Goal: Task Accomplishment & Management: Complete application form

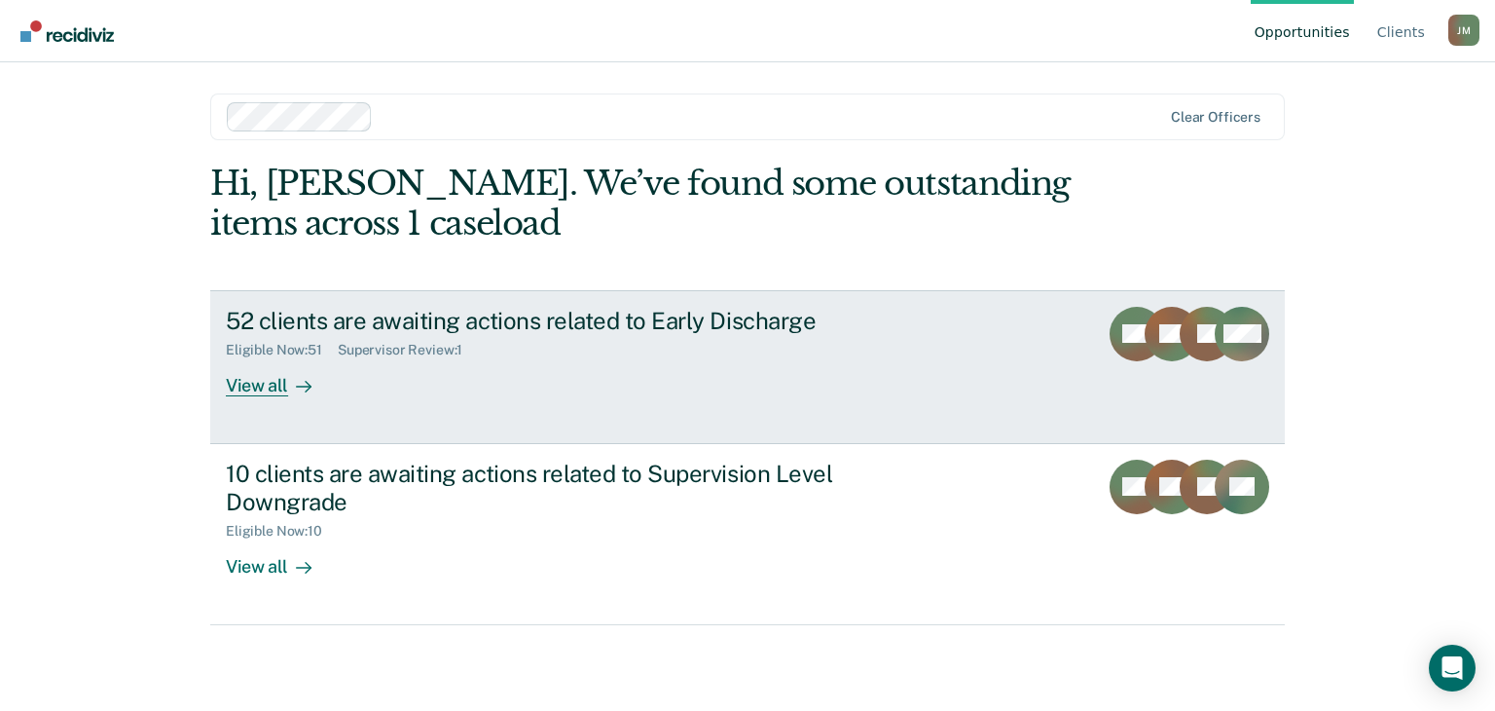
click at [248, 391] on div "View all" at bounding box center [280, 377] width 109 height 38
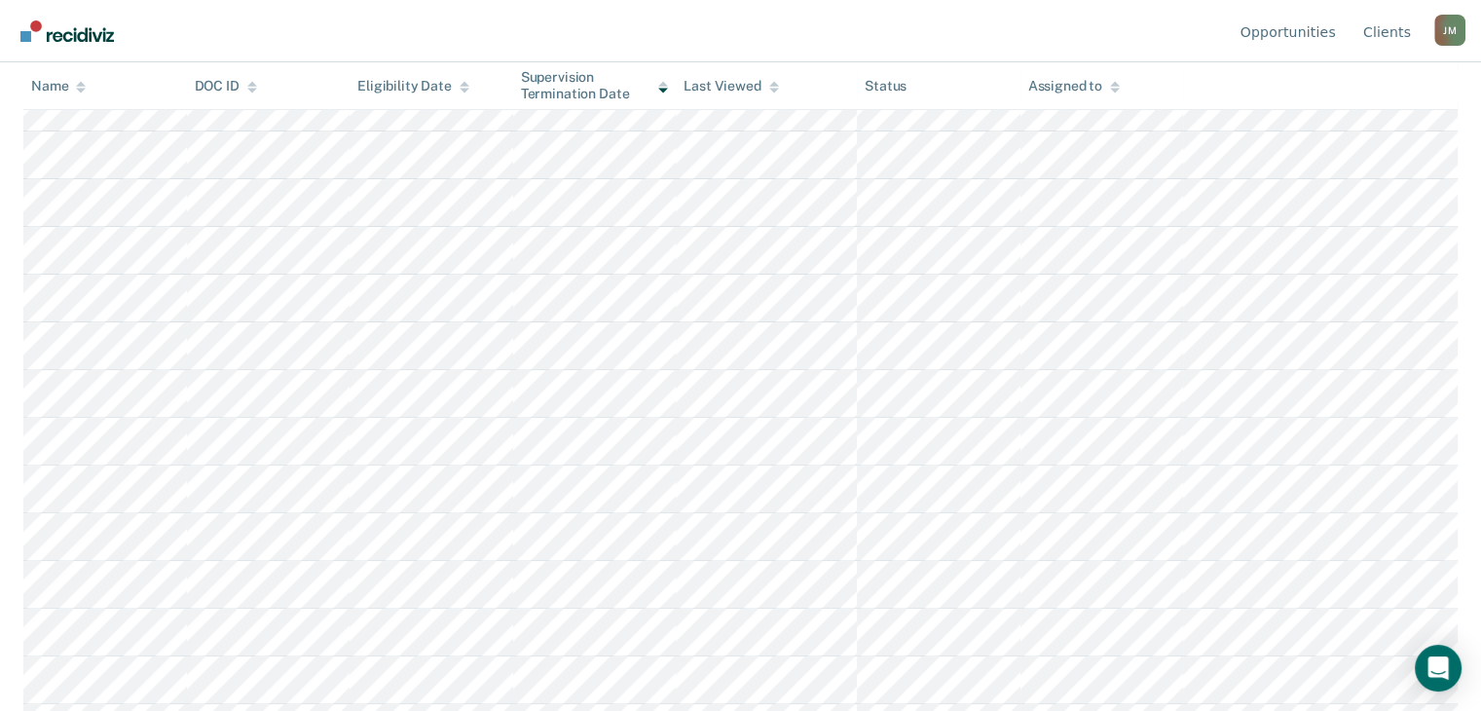
scroll to position [539, 0]
click at [82, 84] on icon at bounding box center [81, 83] width 10 height 5
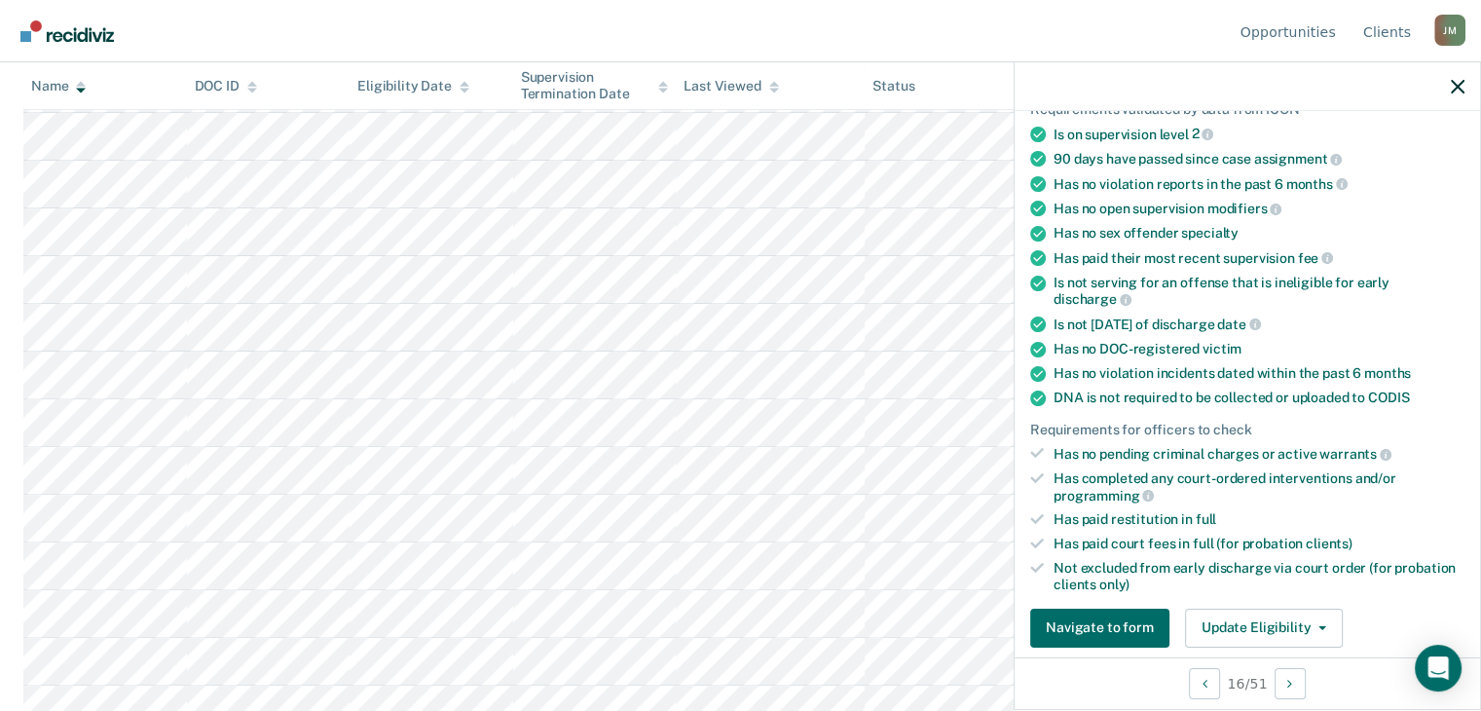
scroll to position [195, 0]
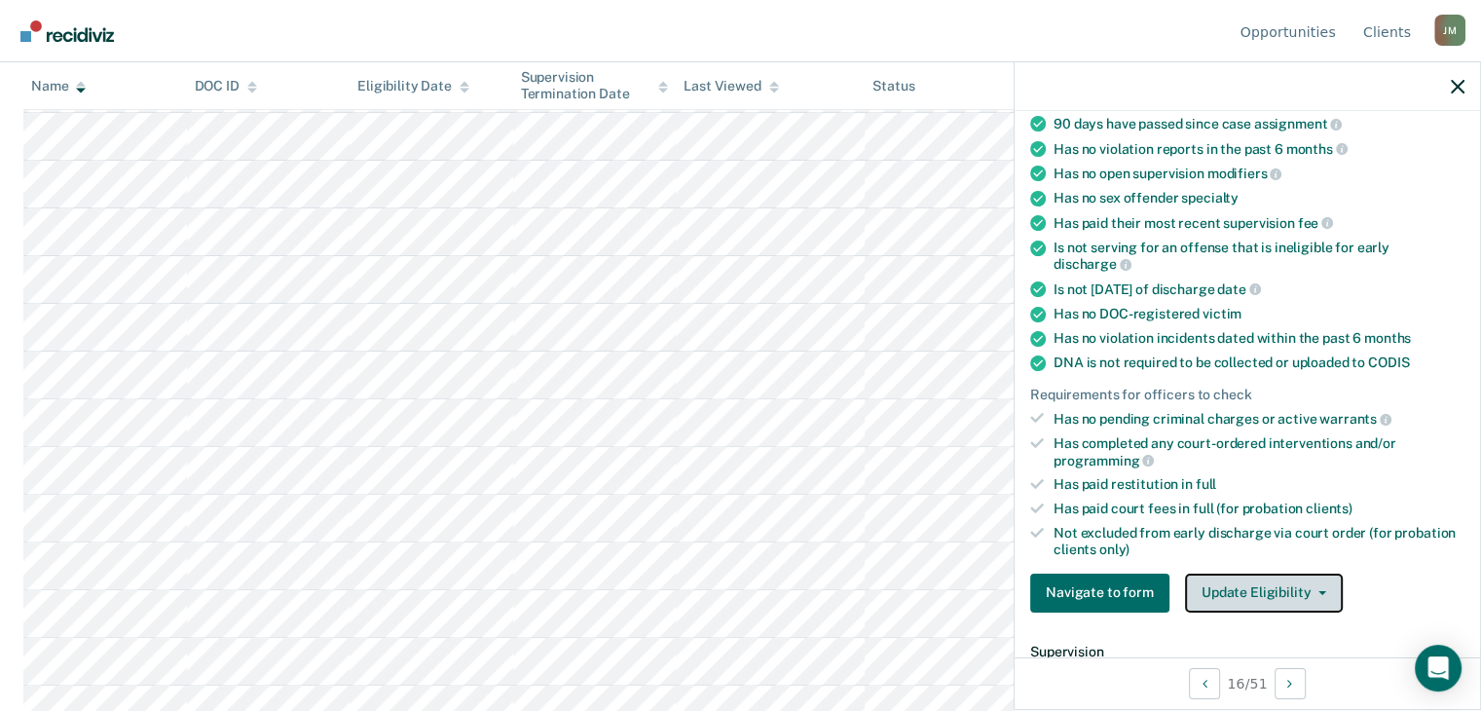
click at [1331, 592] on div "Update Eligibility Submit for Supervisor Approval [PERSON_NAME] as Ineligible" at bounding box center [1264, 592] width 158 height 39
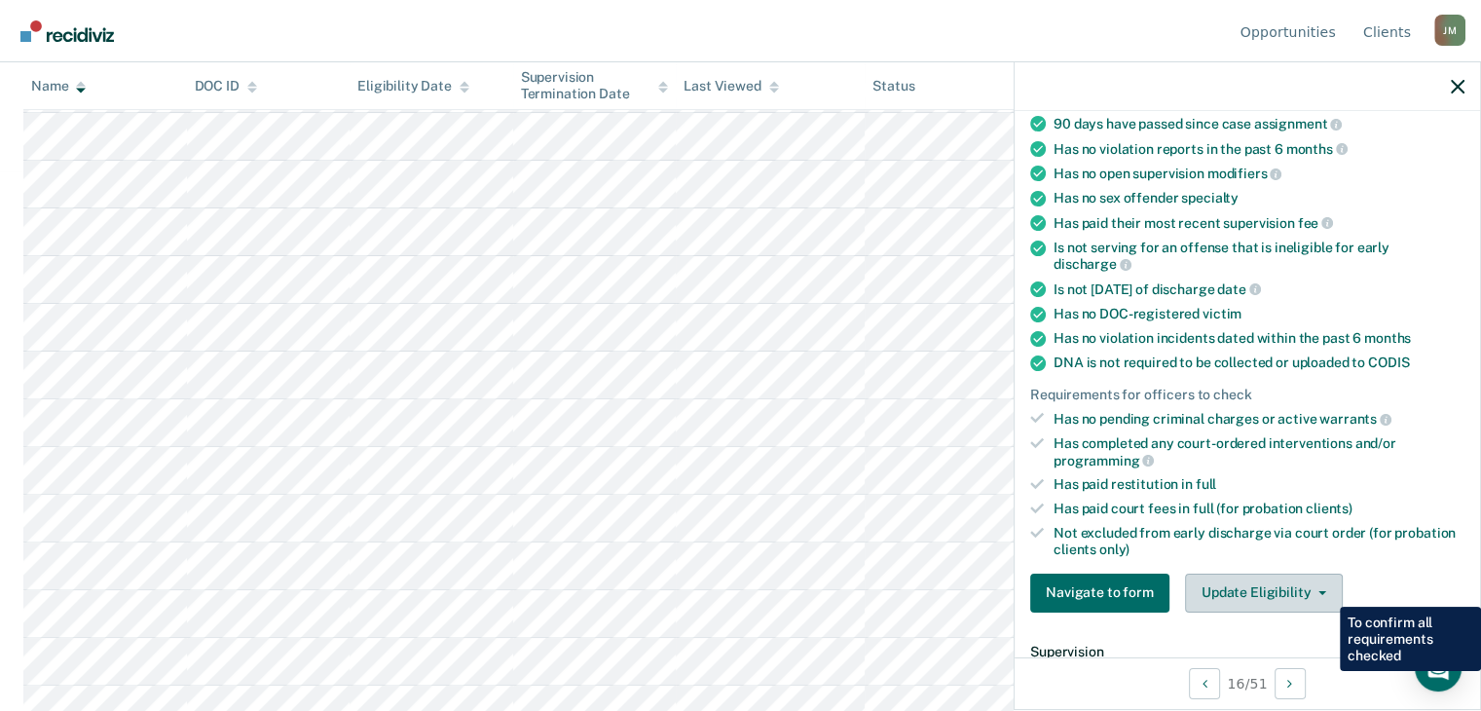
drag, startPoint x: 1336, startPoint y: 589, endPoint x: 1320, endPoint y: 589, distance: 15.6
click at [1320, 590] on div "Update Eligibility Submit for Supervisor Approval [PERSON_NAME] as Ineligible" at bounding box center [1264, 592] width 158 height 39
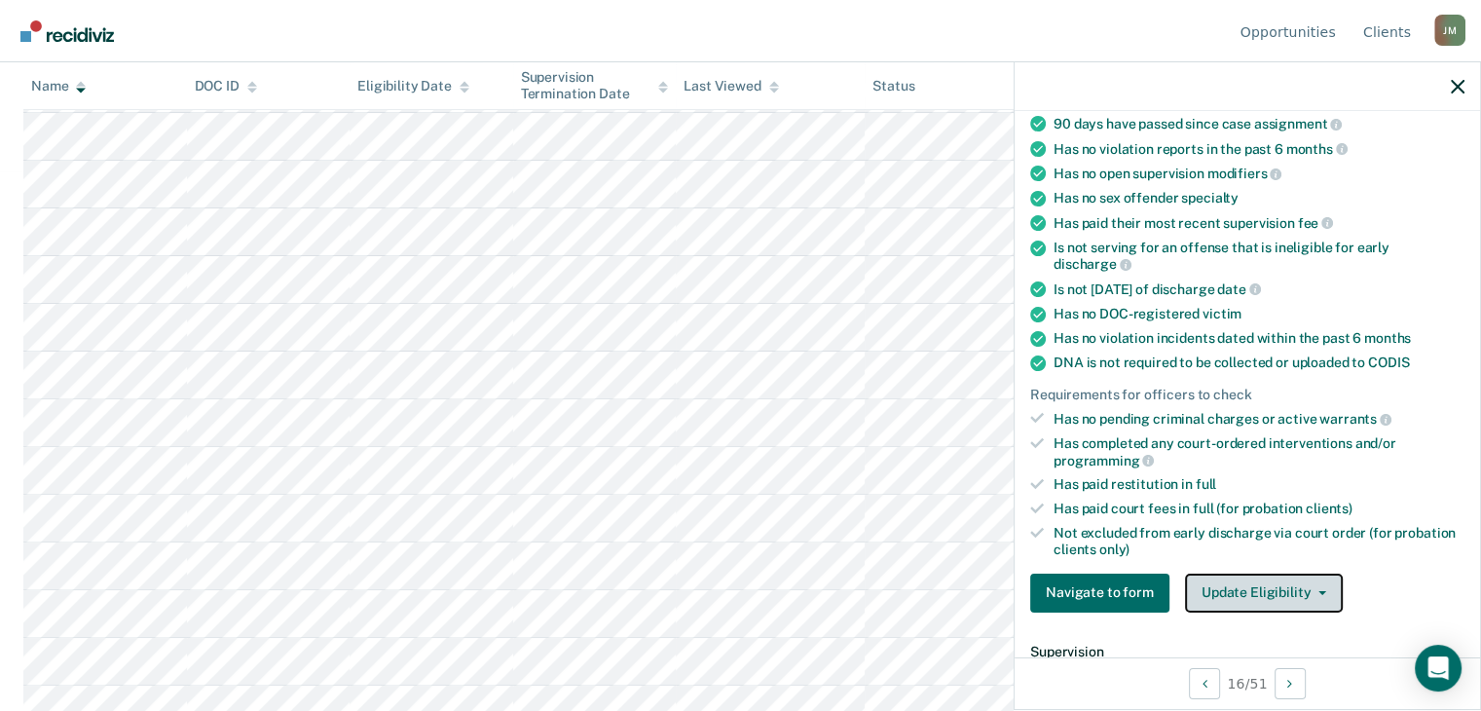
click at [1300, 582] on button "Update Eligibility" at bounding box center [1264, 592] width 158 height 39
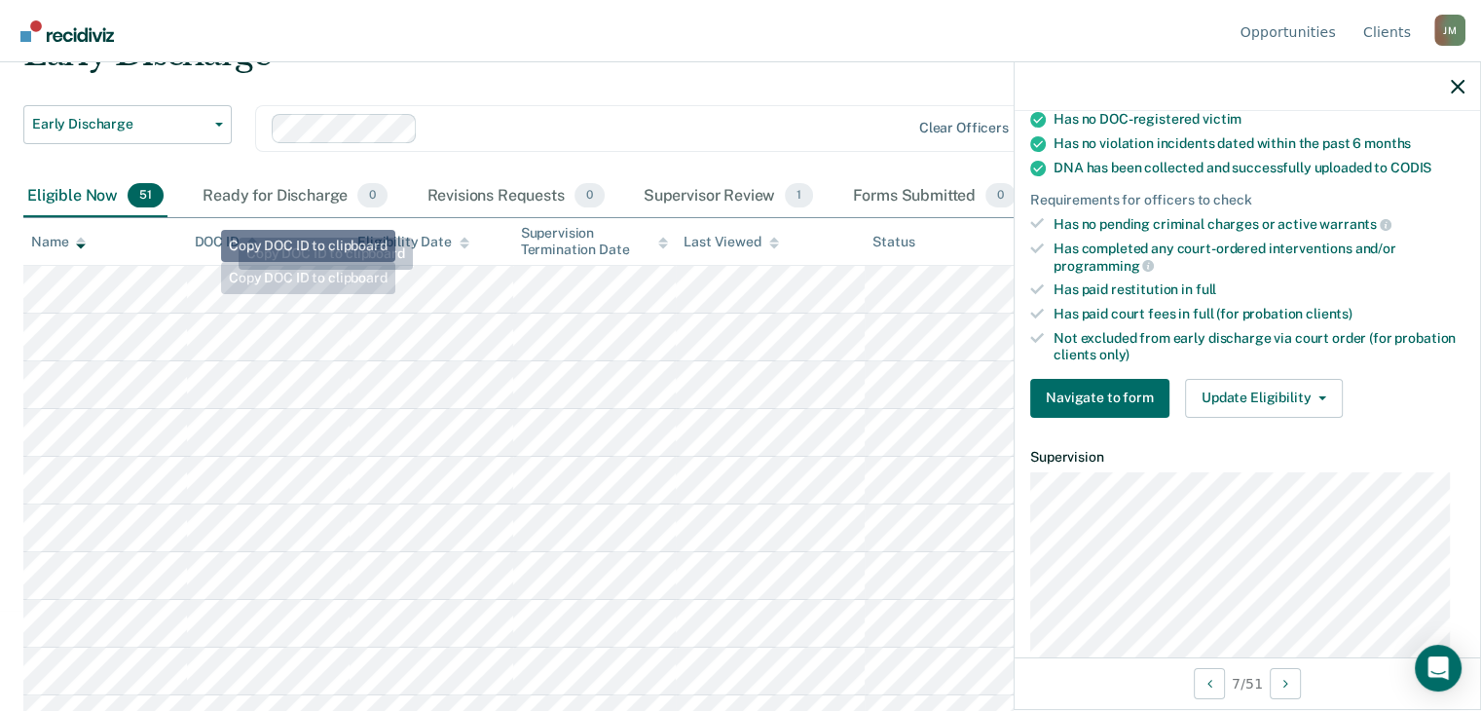
scroll to position [97, 0]
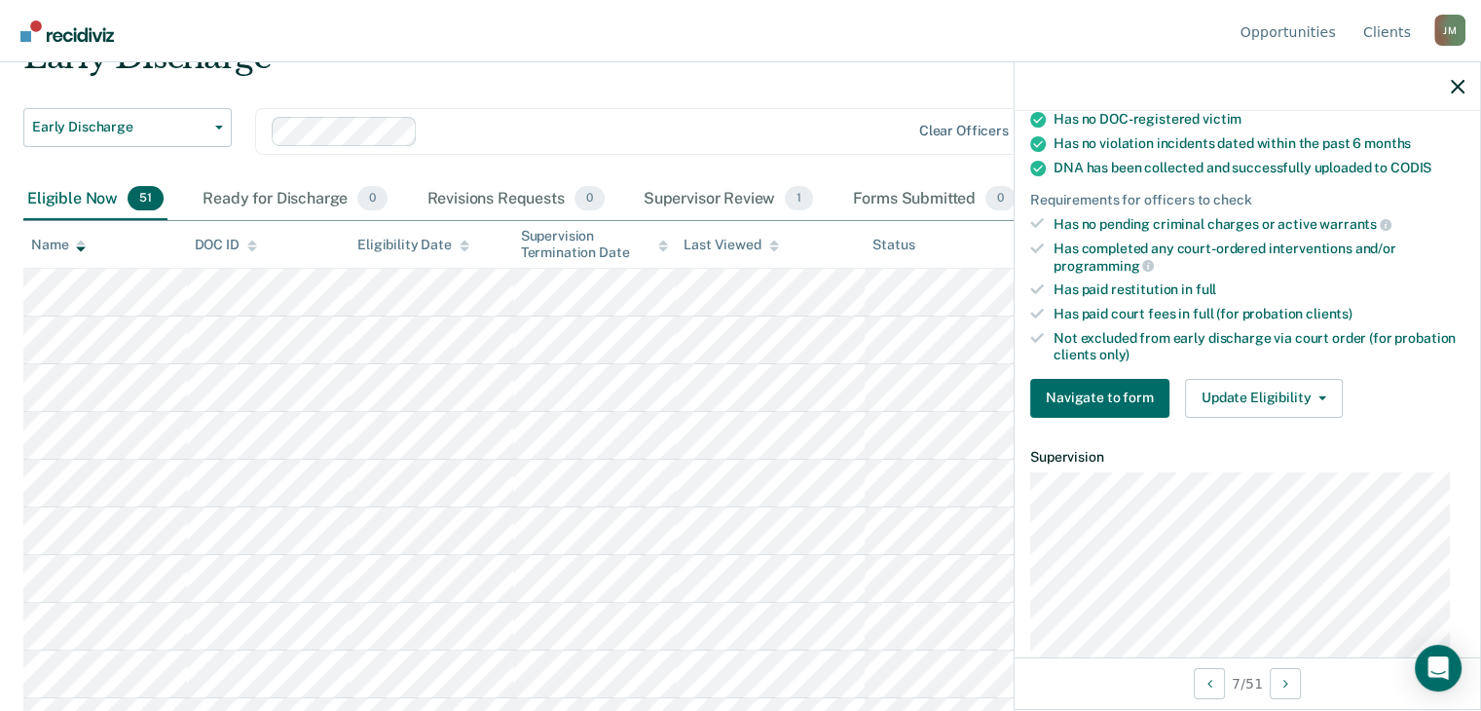
click at [92, 242] on th "Name" at bounding box center [105, 245] width 164 height 48
click at [83, 237] on div at bounding box center [81, 245] width 10 height 17
click at [1283, 379] on button "Update Eligibility" at bounding box center [1264, 398] width 158 height 39
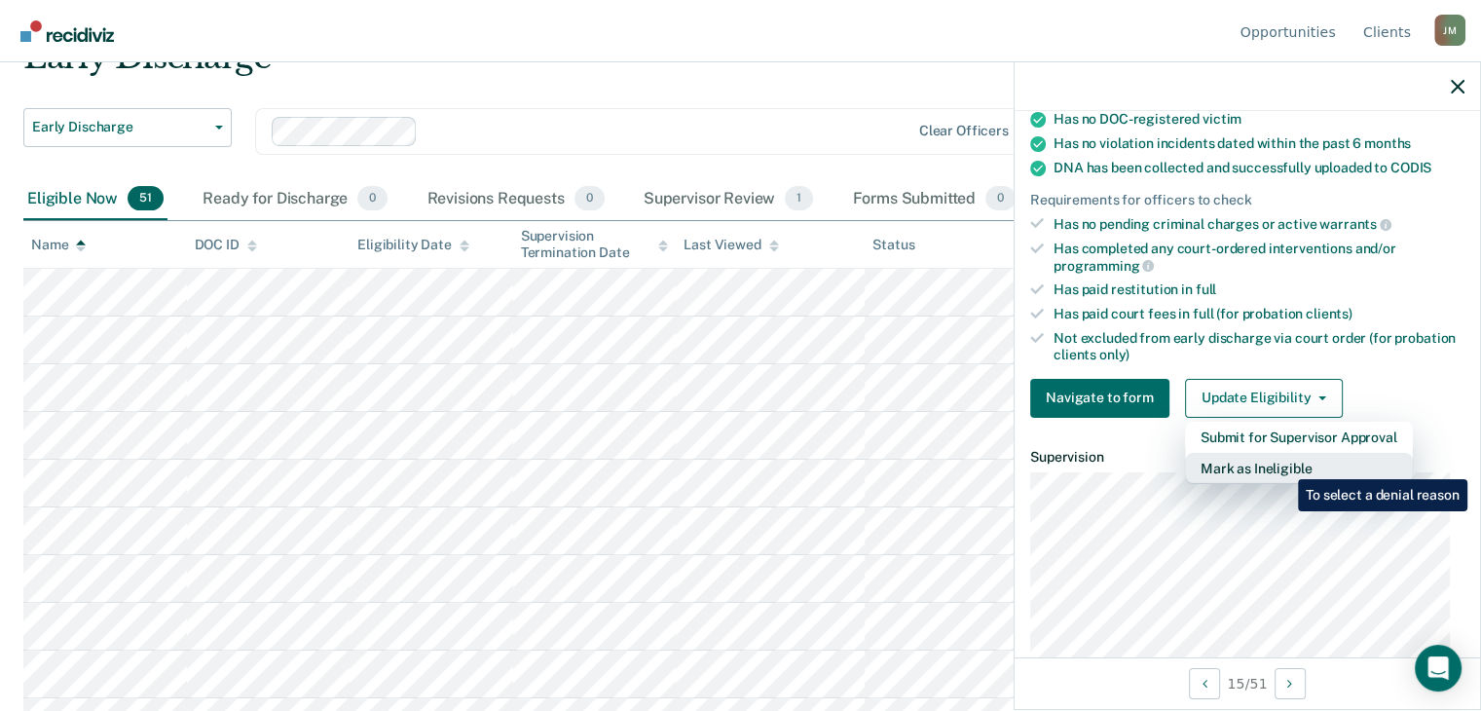
click at [1283, 464] on button "Mark as Ineligible" at bounding box center [1299, 468] width 228 height 31
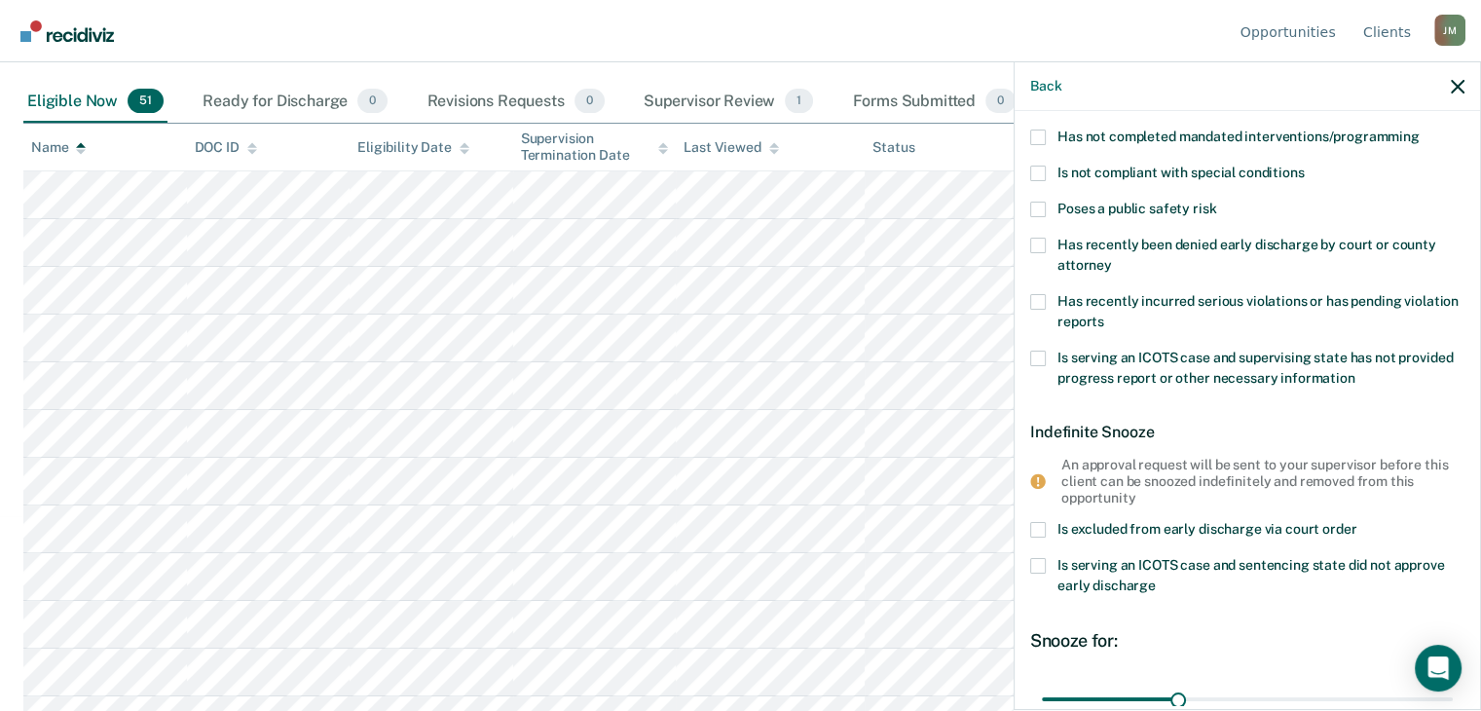
scroll to position [0, 0]
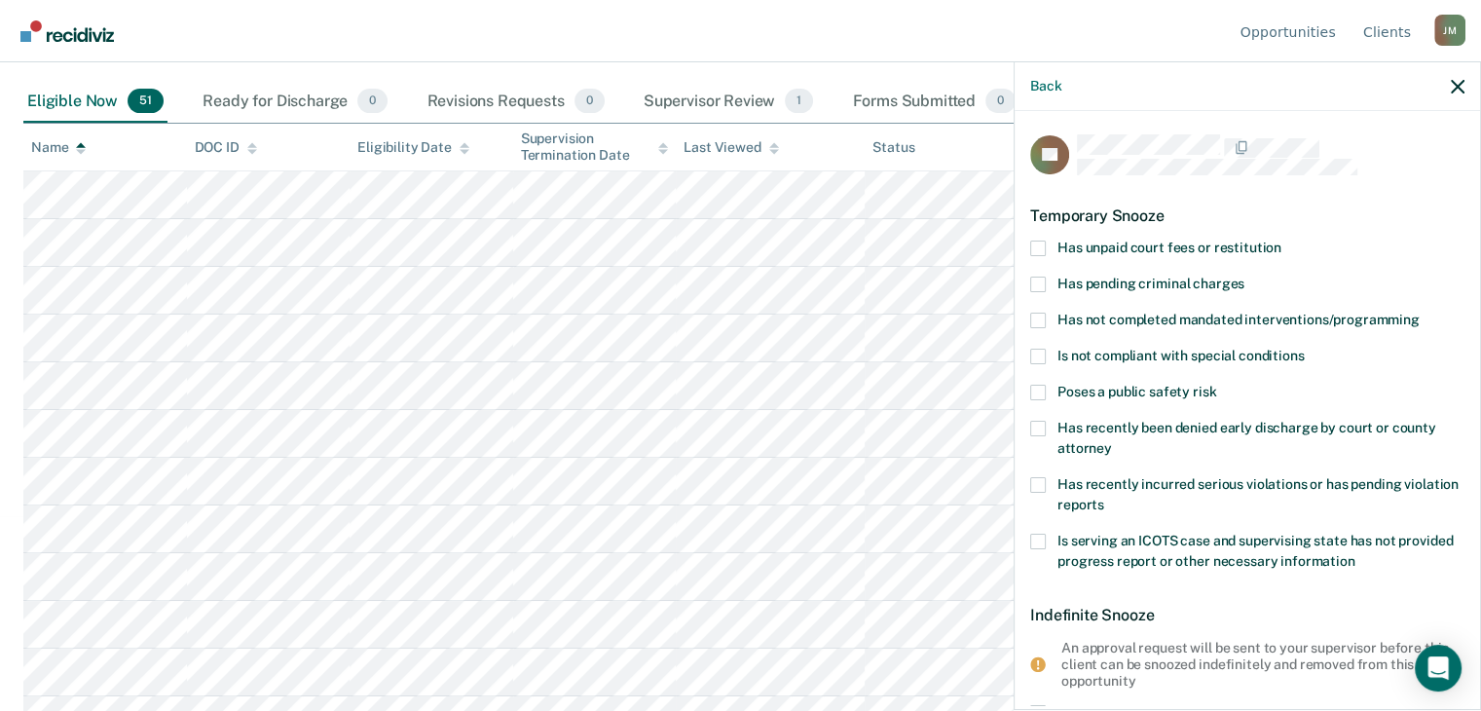
click at [1039, 243] on span at bounding box center [1038, 248] width 16 height 16
click at [1281, 240] on input "Has unpaid court fees or restitution" at bounding box center [1281, 240] width 0 height 0
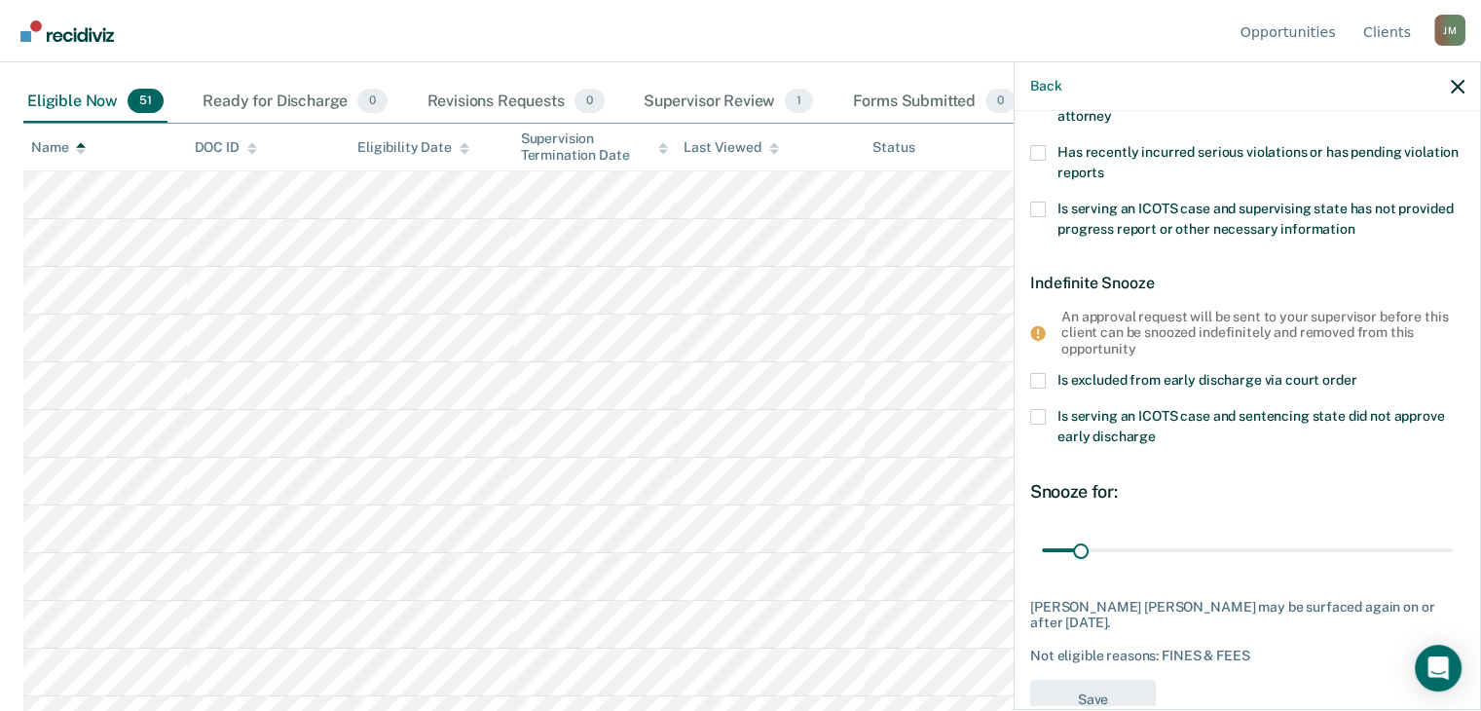
scroll to position [441, 0]
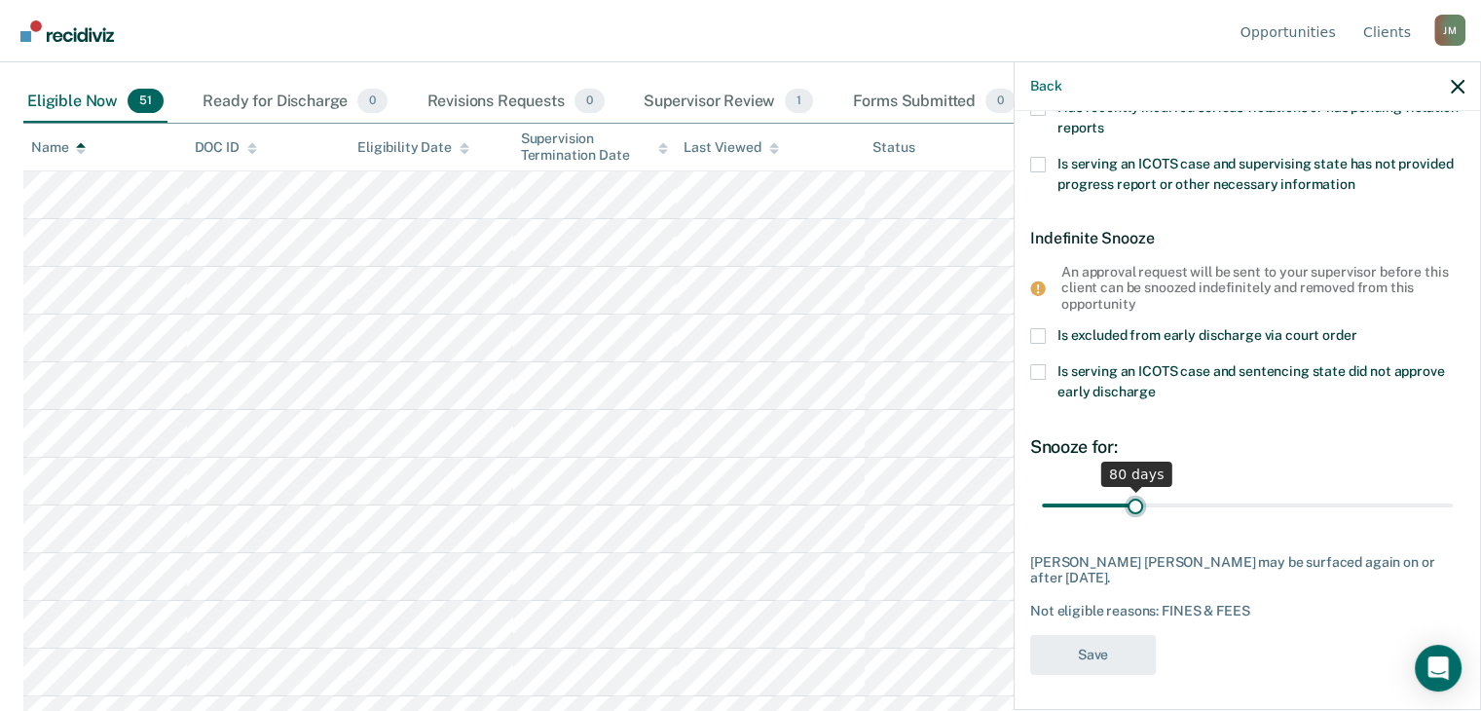
click at [1131, 498] on input "range" at bounding box center [1247, 506] width 411 height 34
click at [1162, 497] on input "range" at bounding box center [1247, 506] width 411 height 34
click at [1145, 499] on input "range" at bounding box center [1247, 506] width 411 height 34
click at [1136, 502] on input "range" at bounding box center [1247, 506] width 411 height 34
type input "91"
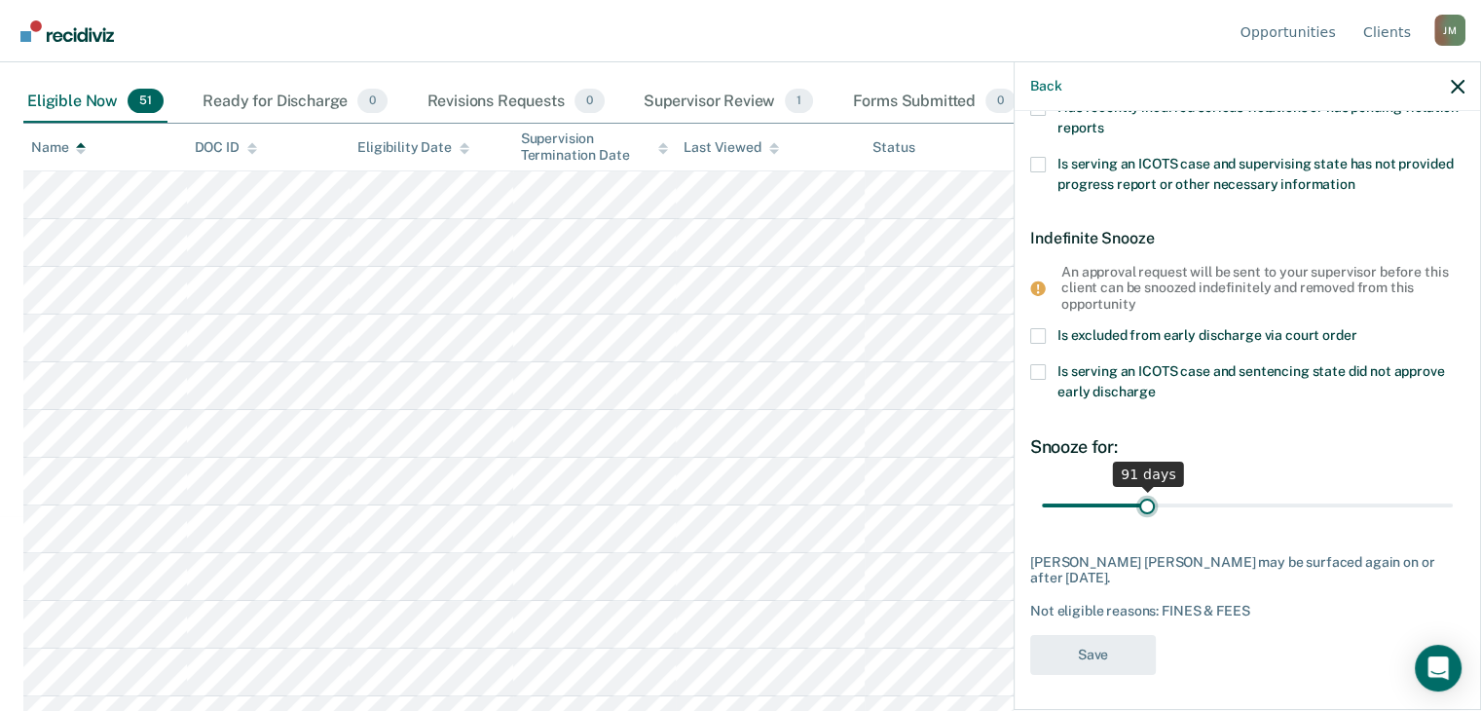
click at [1143, 497] on input "range" at bounding box center [1247, 506] width 411 height 34
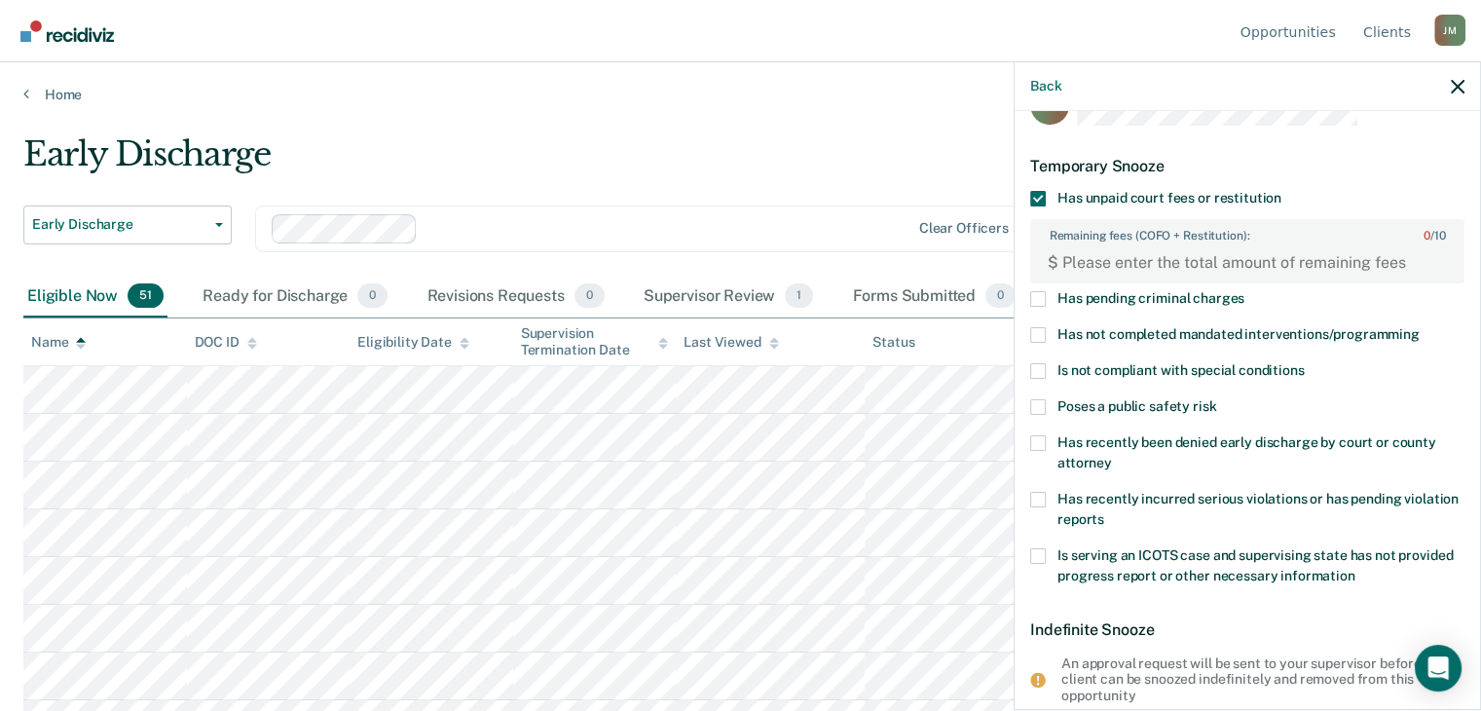
scroll to position [97, 0]
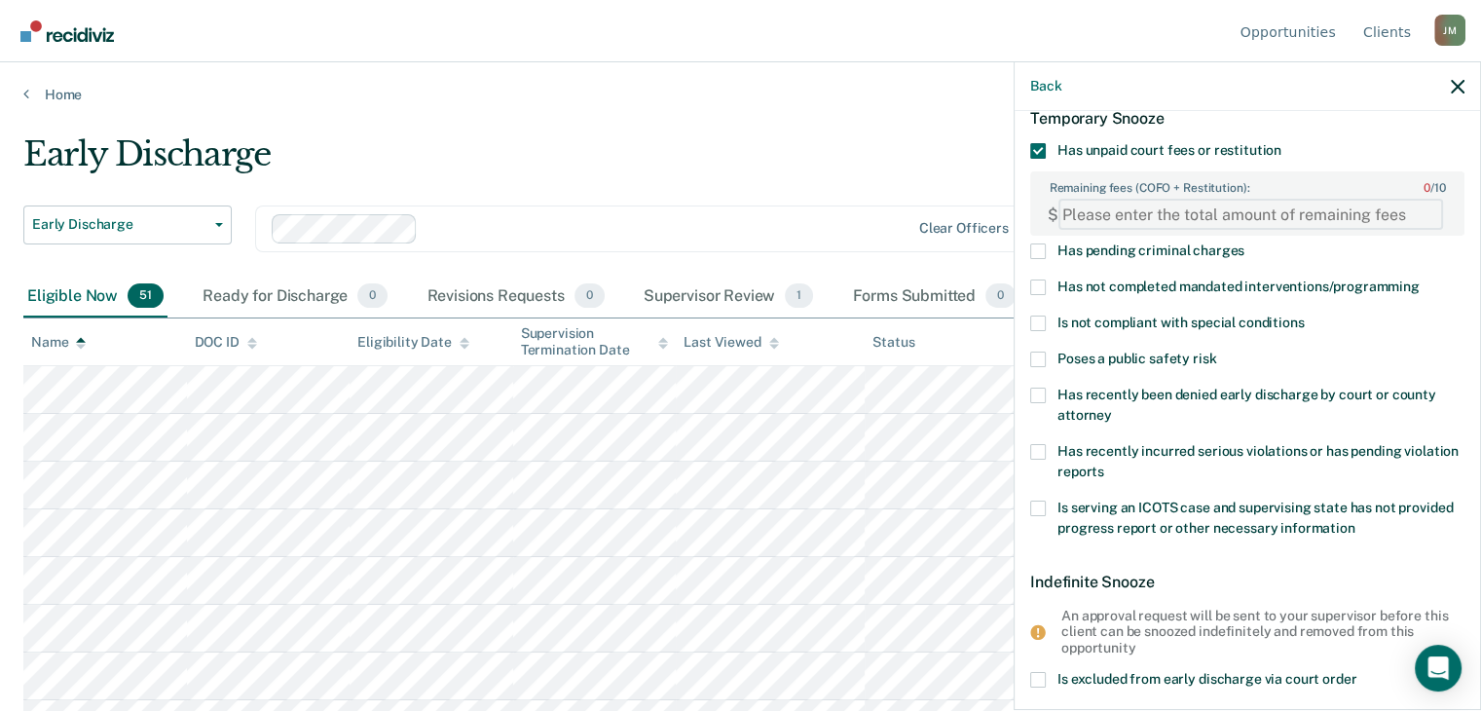
click at [1223, 201] on FEESReasonInput "Remaining fees (COFO + Restitution): 0 / 10" at bounding box center [1250, 214] width 385 height 31
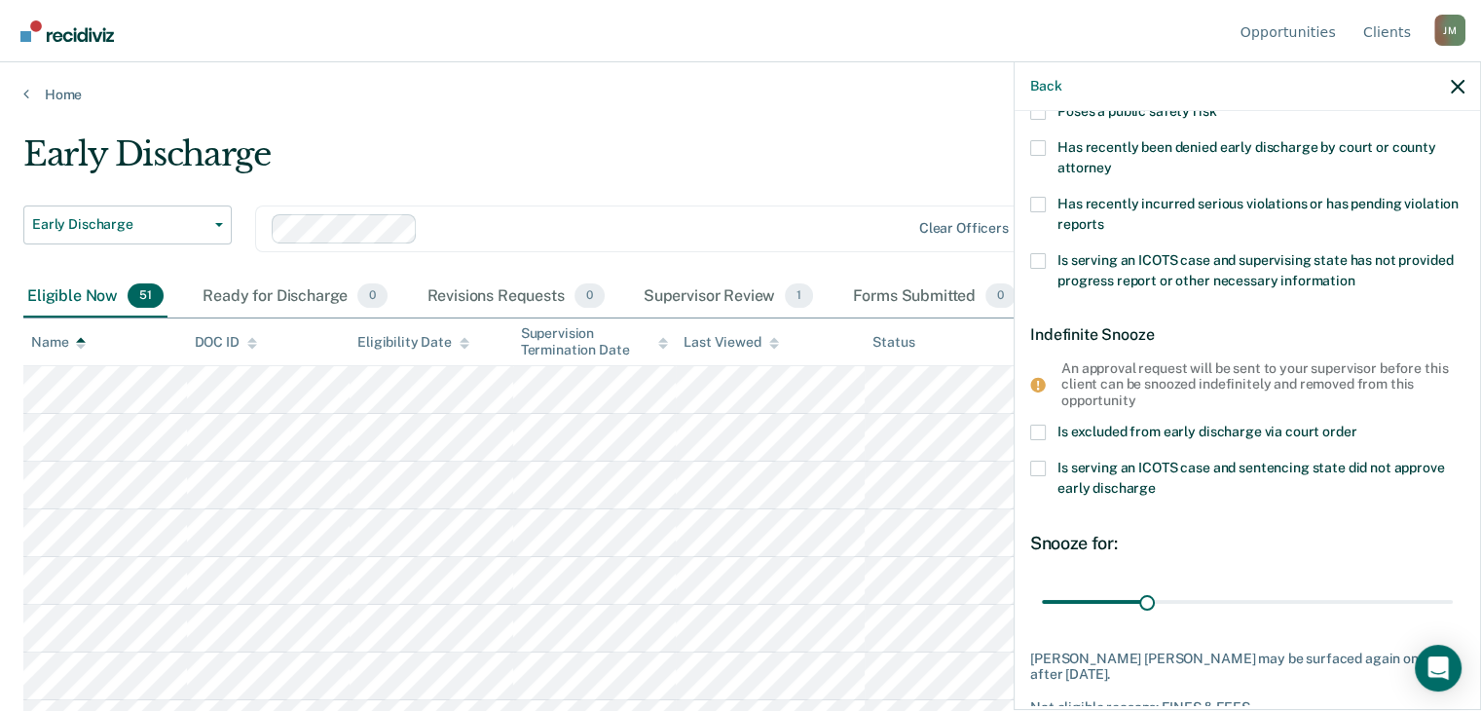
scroll to position [441, 0]
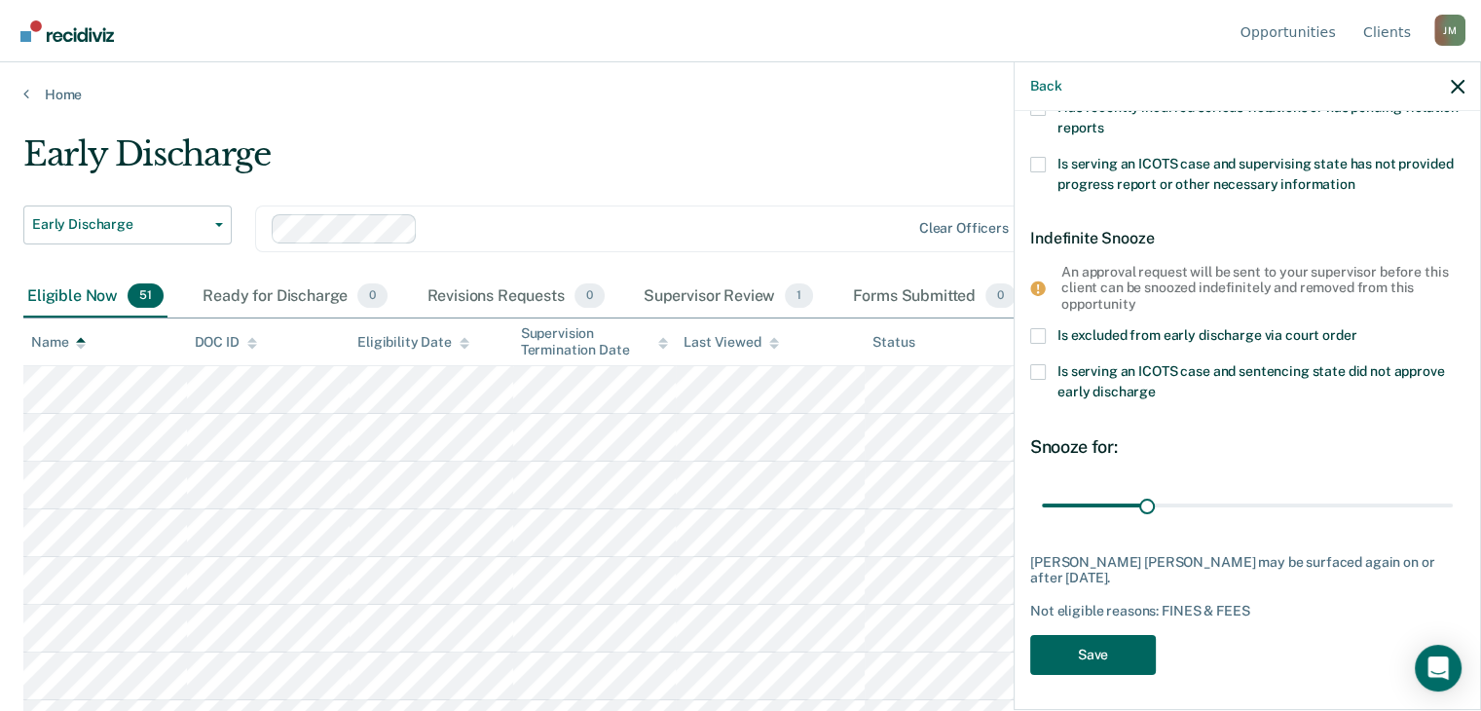
type FEESReasonInput "2165.55"
click at [1117, 645] on button "Save" at bounding box center [1093, 655] width 126 height 40
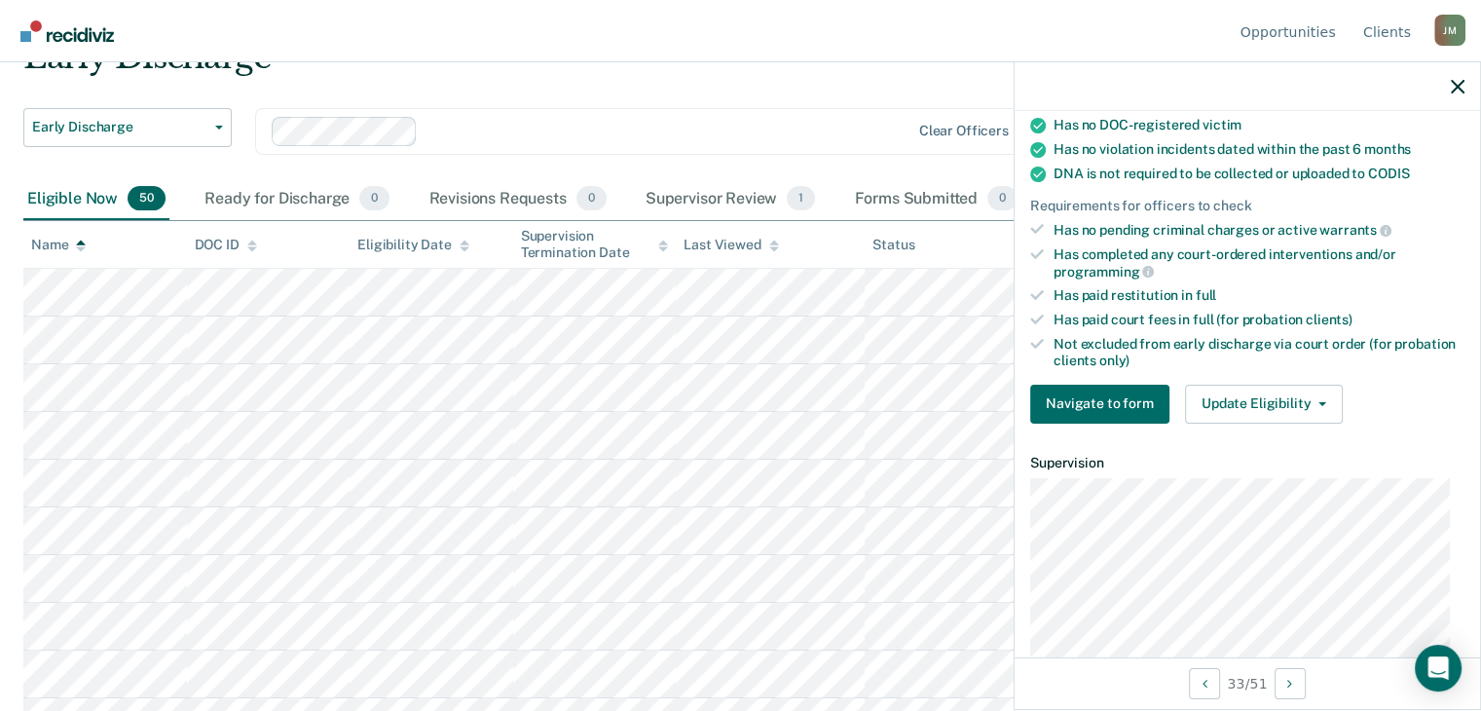
scroll to position [397, 0]
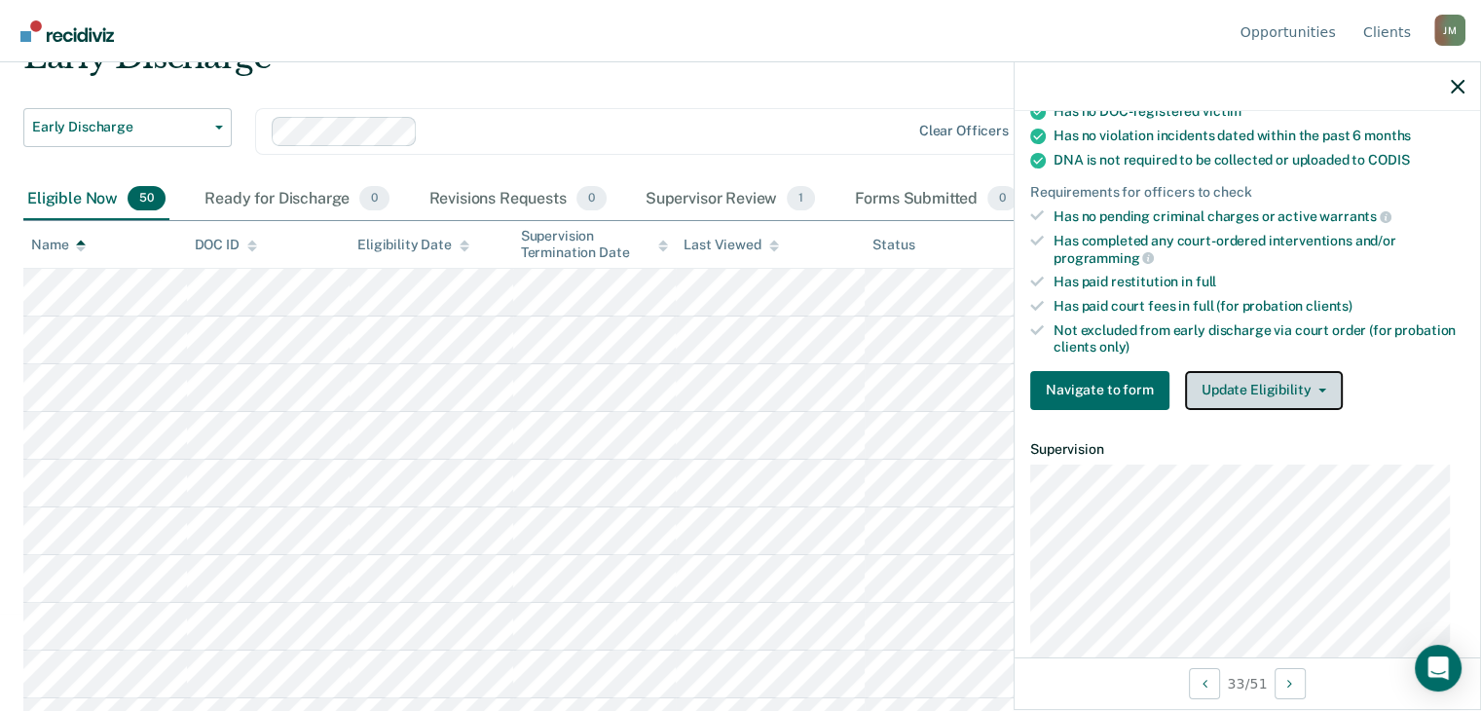
click at [1326, 385] on button "Update Eligibility" at bounding box center [1264, 390] width 158 height 39
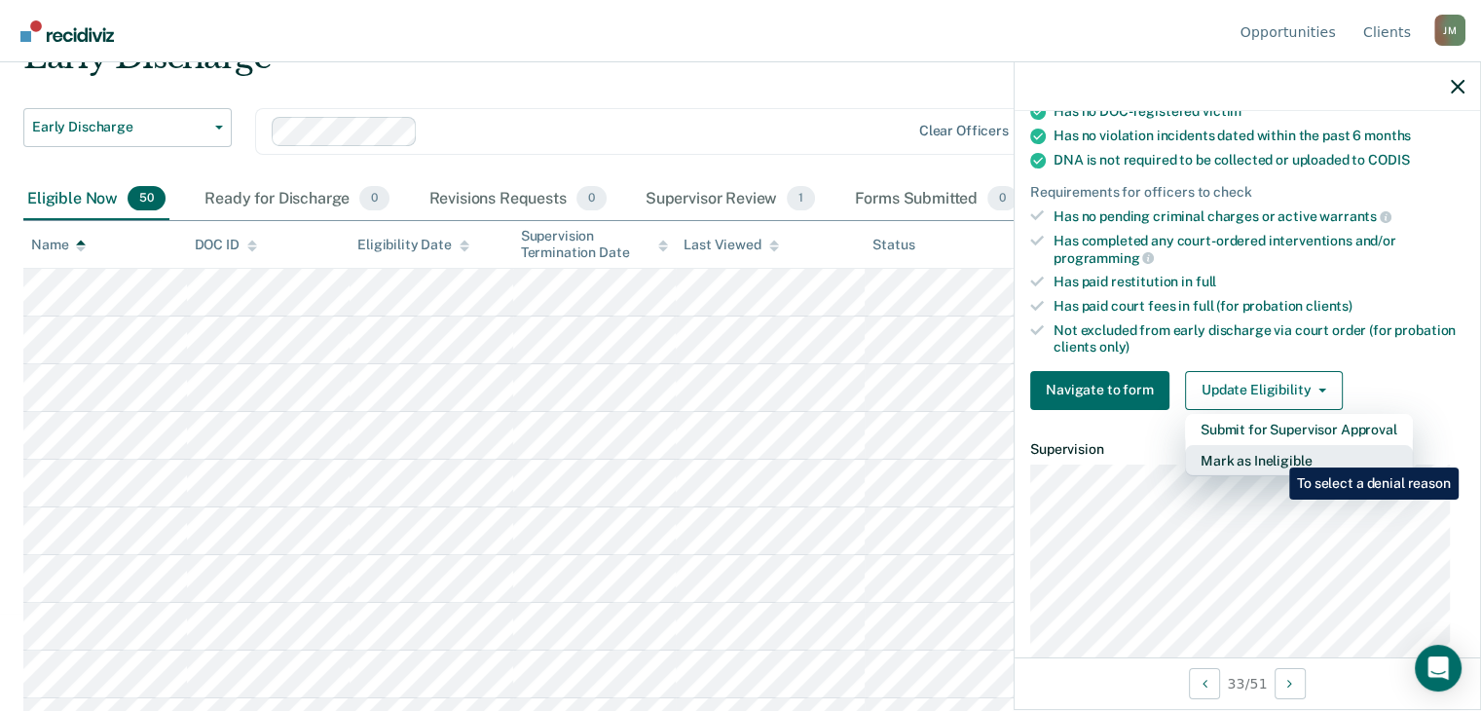
click at [1274, 453] on button "Mark as Ineligible" at bounding box center [1299, 460] width 228 height 31
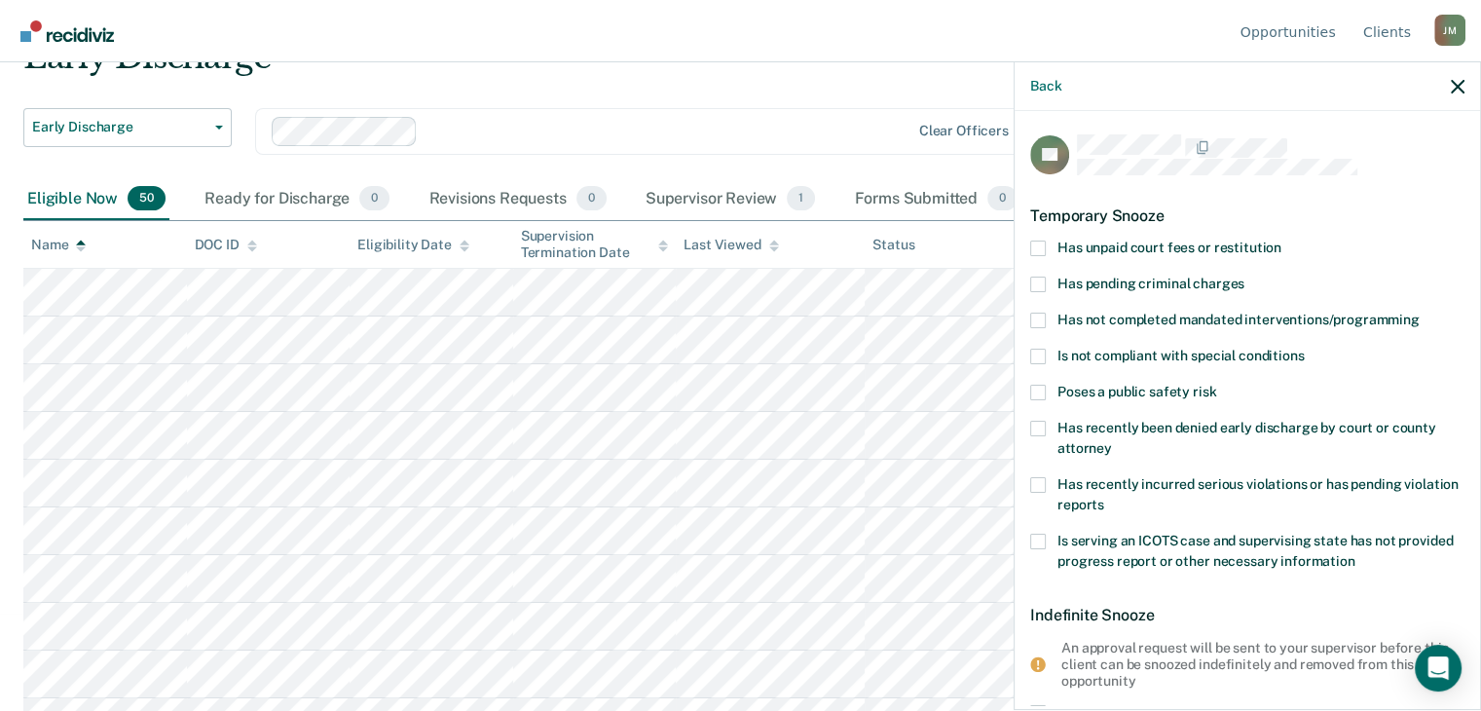
scroll to position [0, 0]
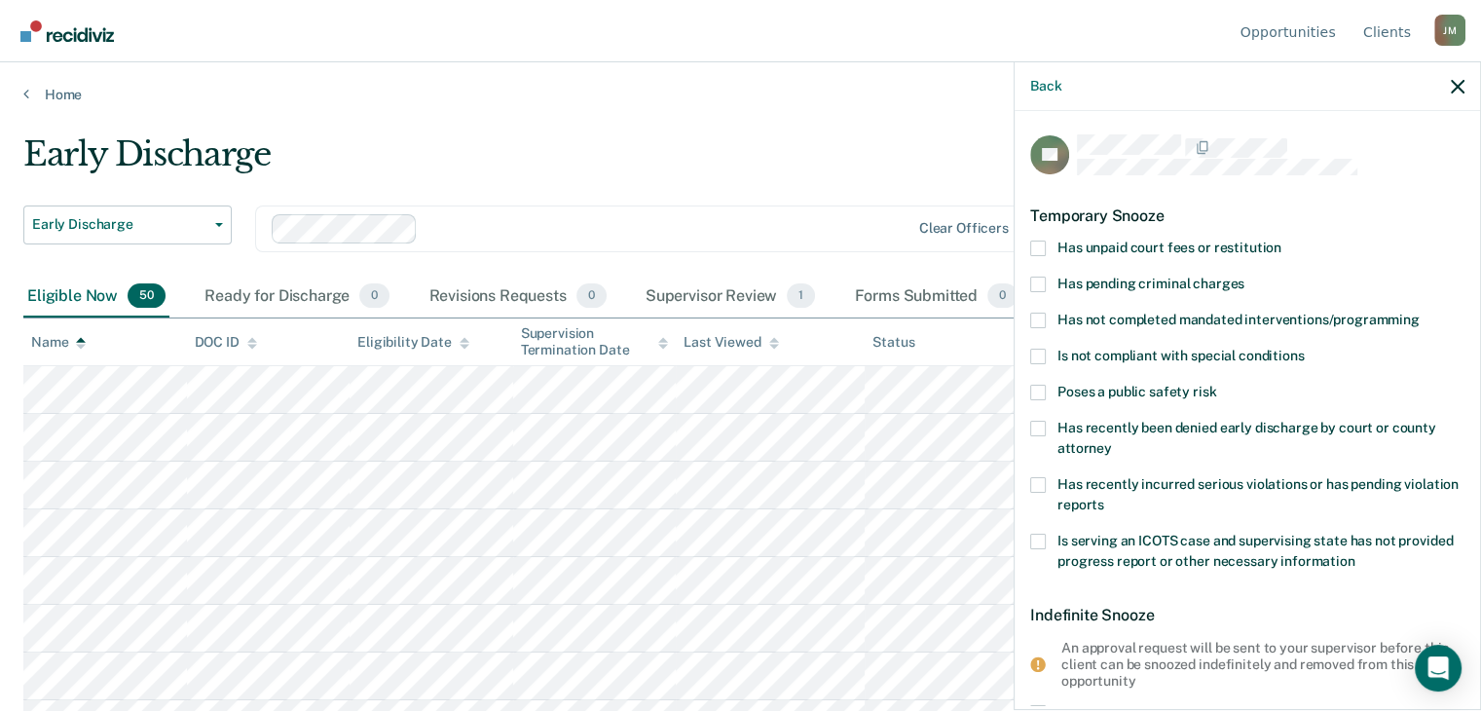
click at [1042, 248] on span at bounding box center [1038, 248] width 16 height 16
click at [1281, 240] on input "Has unpaid court fees or restitution" at bounding box center [1281, 240] width 0 height 0
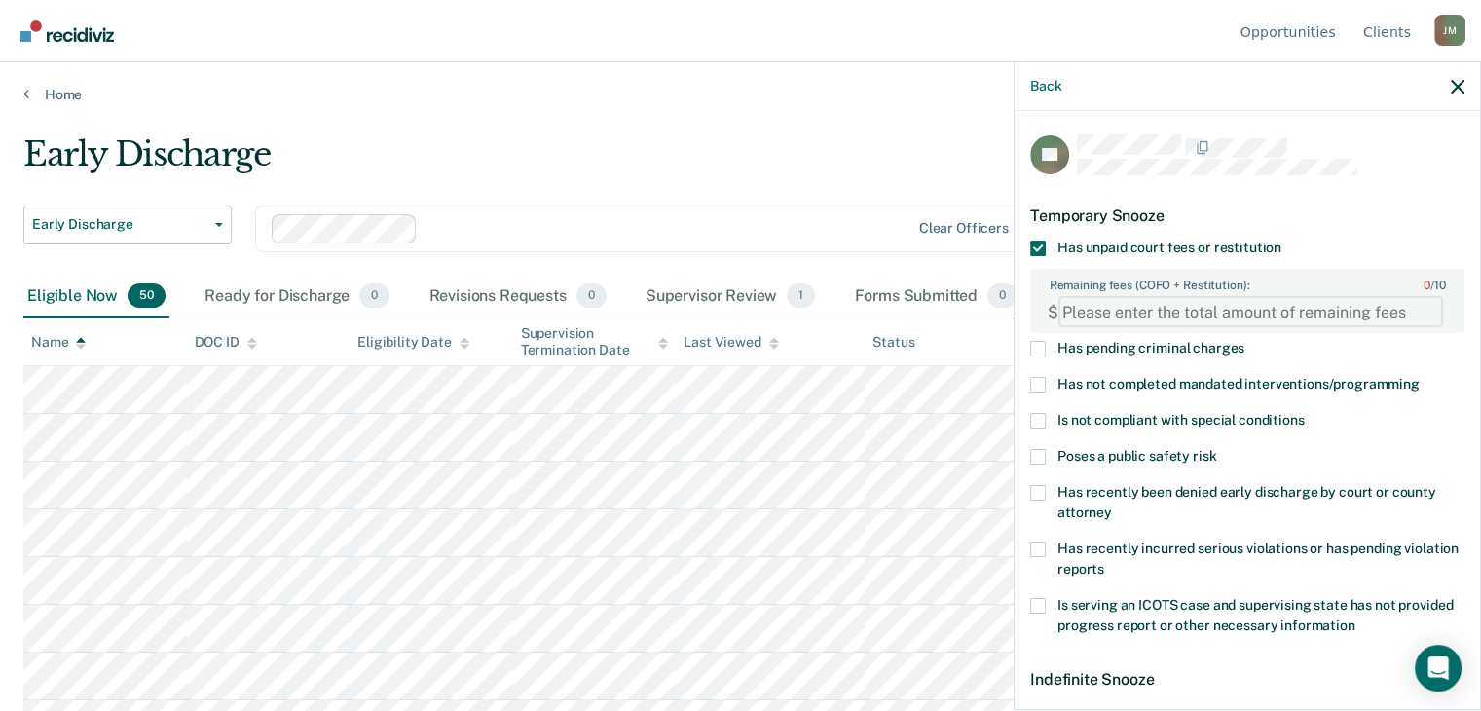
click at [1247, 305] on FEESReasonInput "Remaining fees (COFO + Restitution): 0 / 10" at bounding box center [1250, 311] width 385 height 31
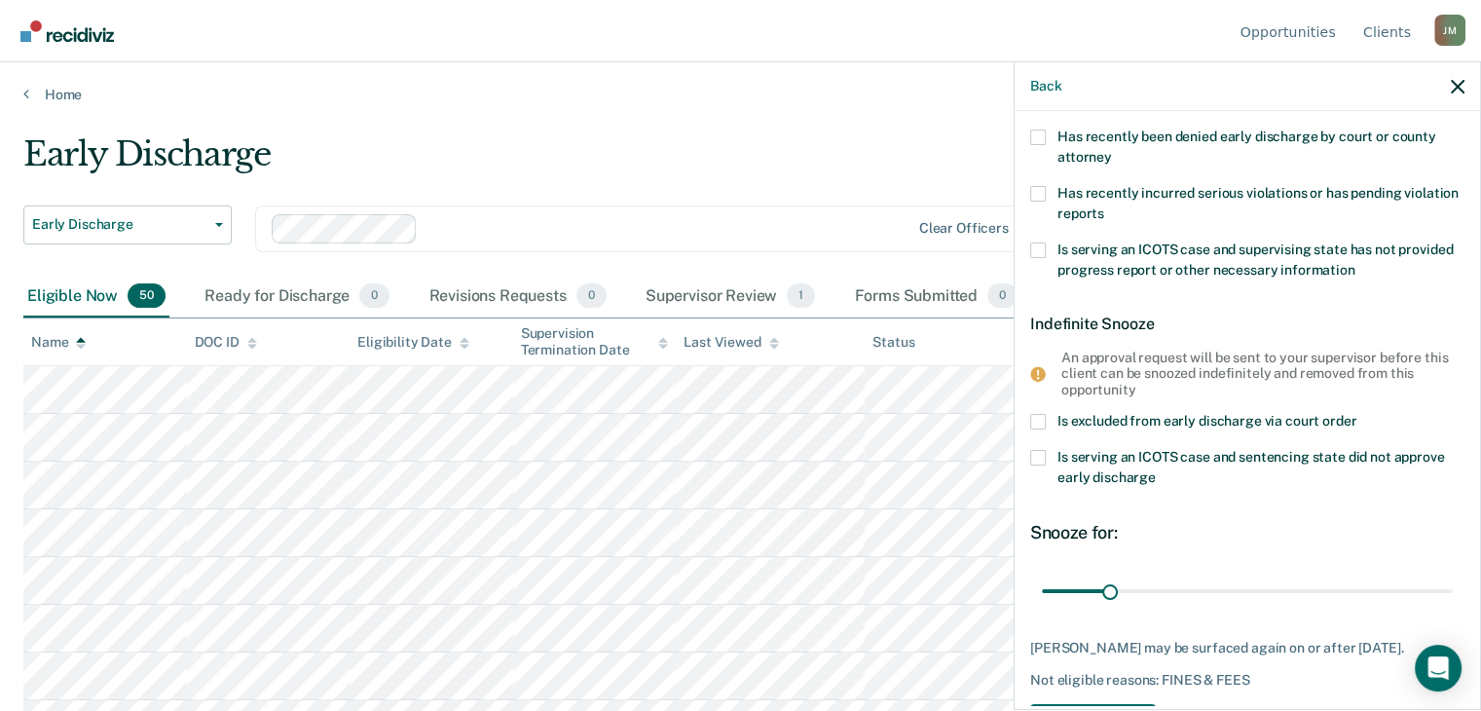
scroll to position [424, 0]
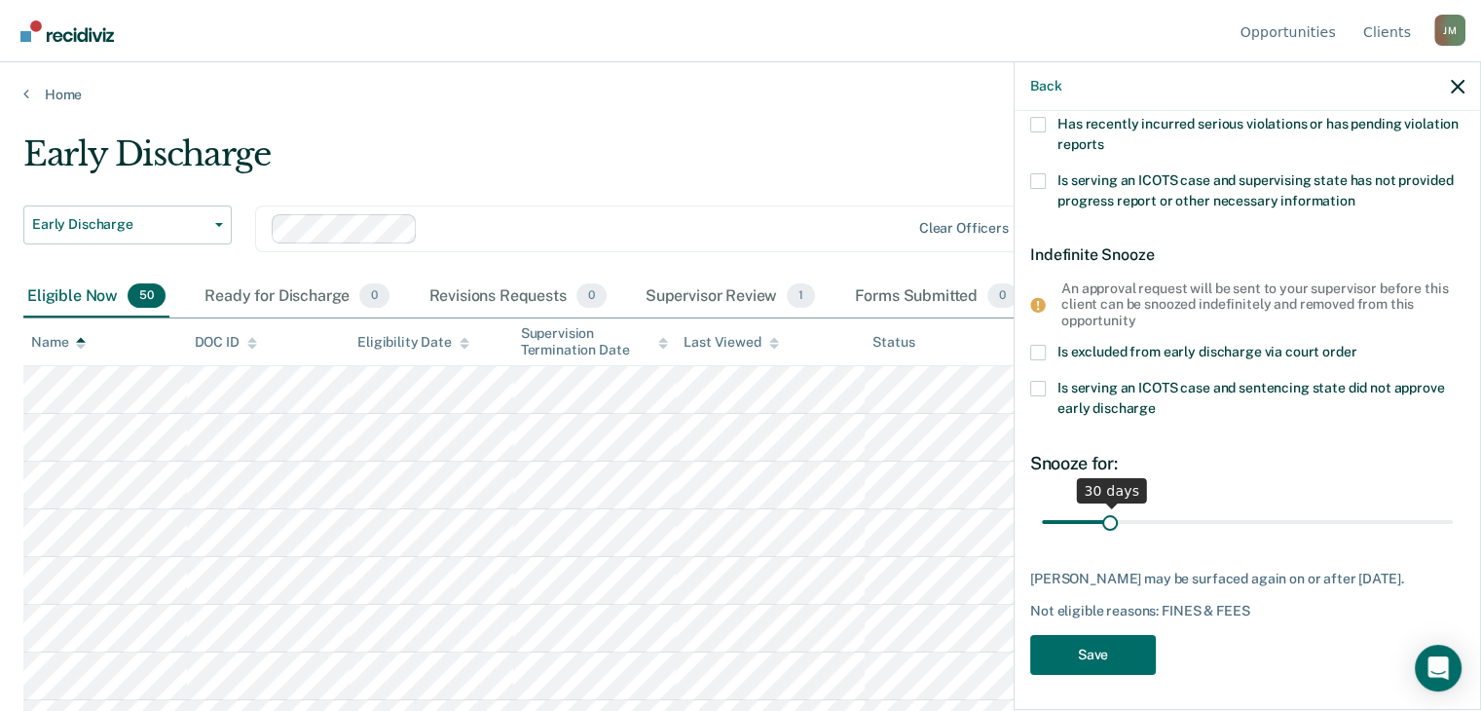
type FEESReasonInput "727"
click at [1172, 523] on input "range" at bounding box center [1247, 522] width 411 height 34
click at [1211, 517] on input "range" at bounding box center [1247, 522] width 411 height 34
click at [1219, 519] on input "range" at bounding box center [1247, 522] width 411 height 34
click at [1238, 516] on input "range" at bounding box center [1247, 522] width 411 height 34
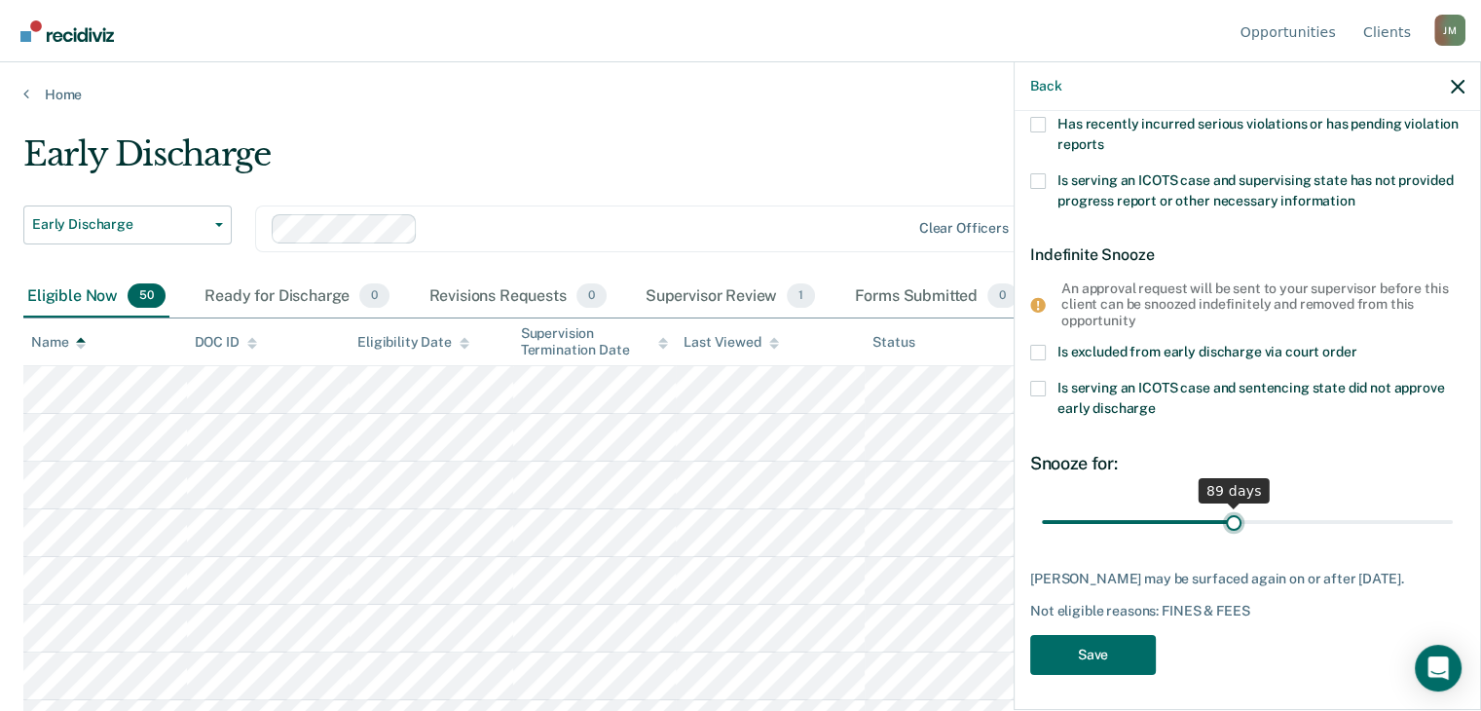
drag, startPoint x: 1238, startPoint y: 516, endPoint x: 1227, endPoint y: 515, distance: 11.7
click at [1227, 515] on input "range" at bounding box center [1247, 522] width 411 height 34
type input "90"
click at [1227, 515] on input "range" at bounding box center [1247, 522] width 411 height 34
click at [1094, 683] on div "BT Temporary Snooze Has unpaid court fees or restitution Remaining fees (COFO +…" at bounding box center [1246, 408] width 465 height 595
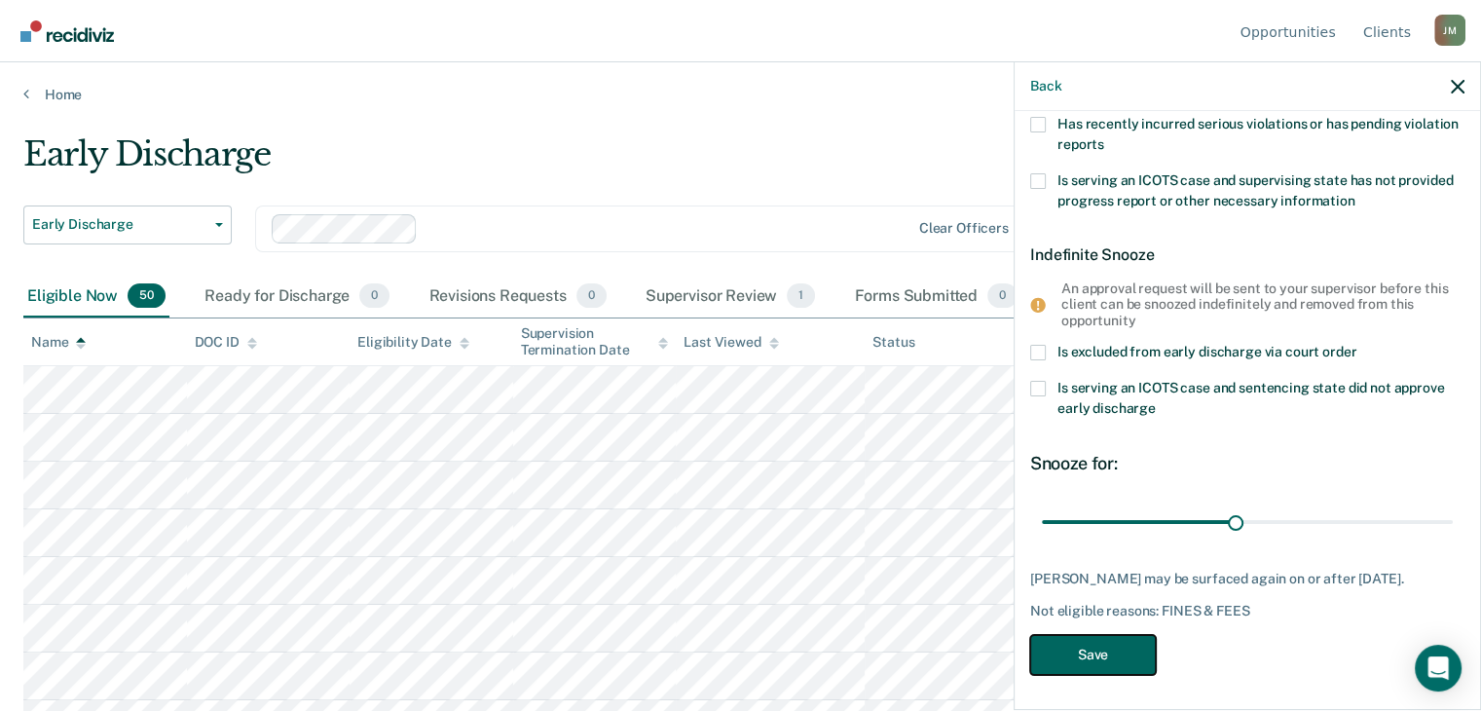
click at [1092, 658] on button "Save" at bounding box center [1093, 655] width 126 height 40
